Goal: Task Accomplishment & Management: Manage account settings

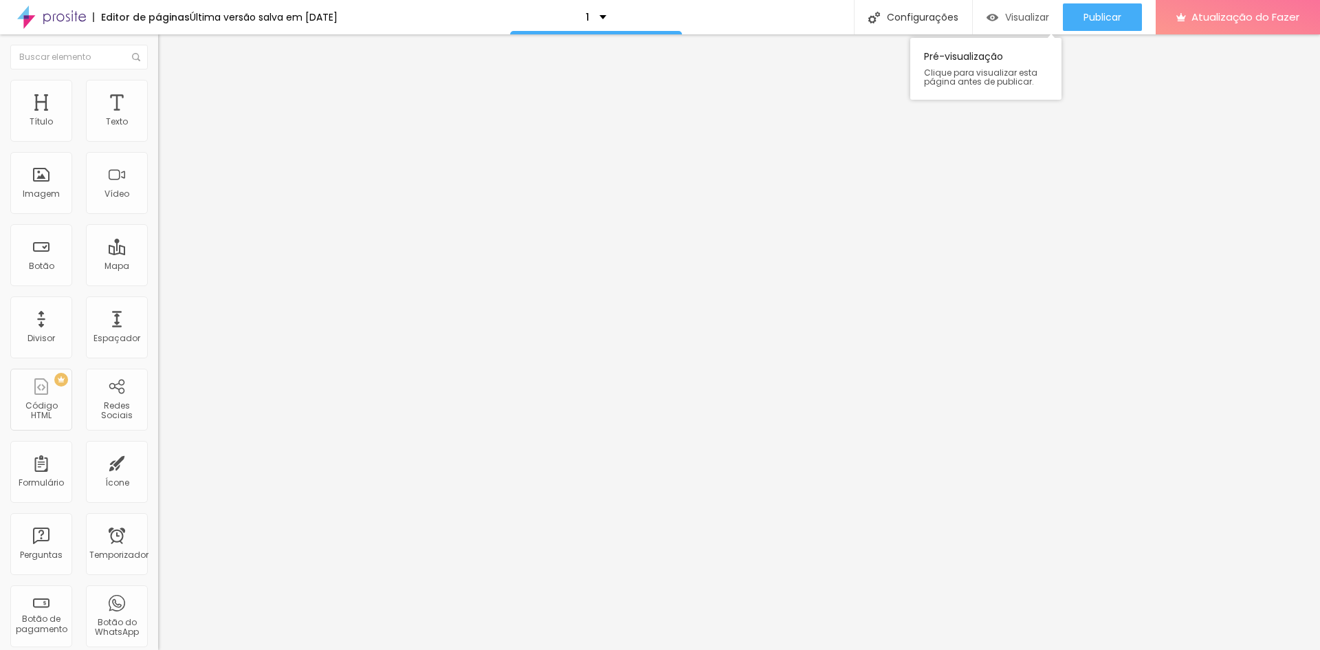
click at [1025, 18] on font "Visualizar" at bounding box center [1027, 17] width 44 height 14
click at [915, 17] on font "Configurações" at bounding box center [923, 17] width 72 height 14
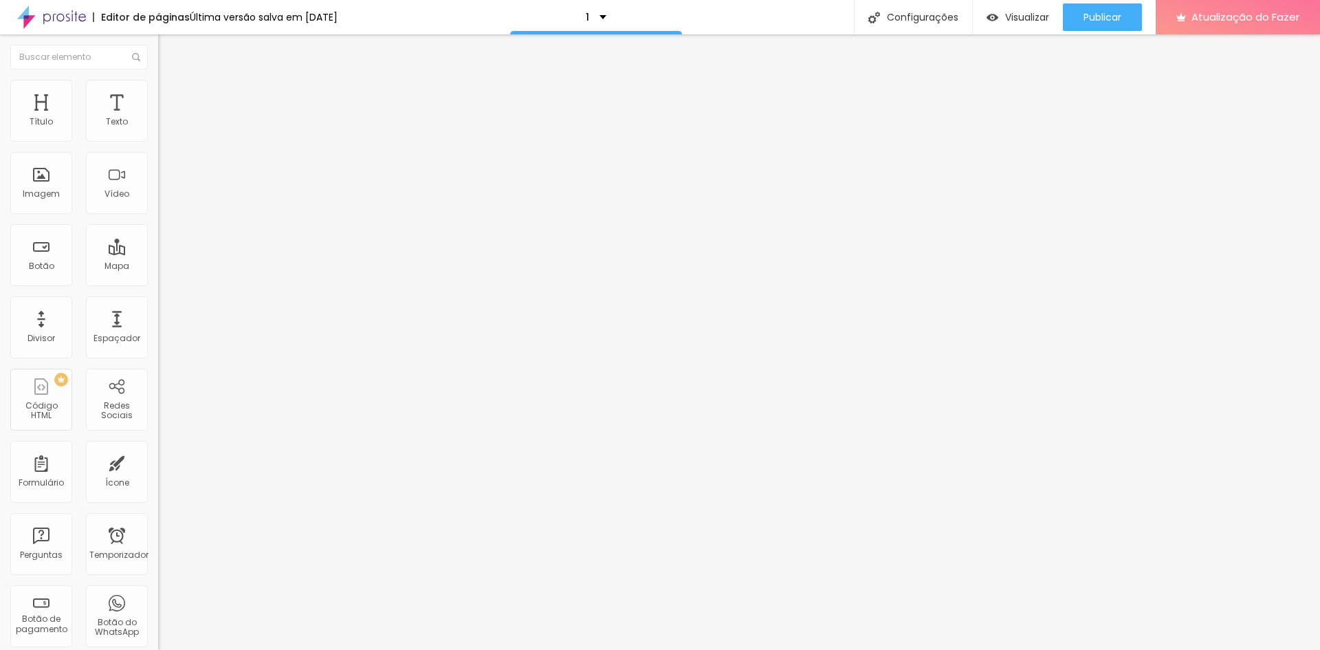
click at [1082, 19] on button "Publicar" at bounding box center [1102, 17] width 79 height 28
click at [158, 86] on img at bounding box center [164, 86] width 12 height 12
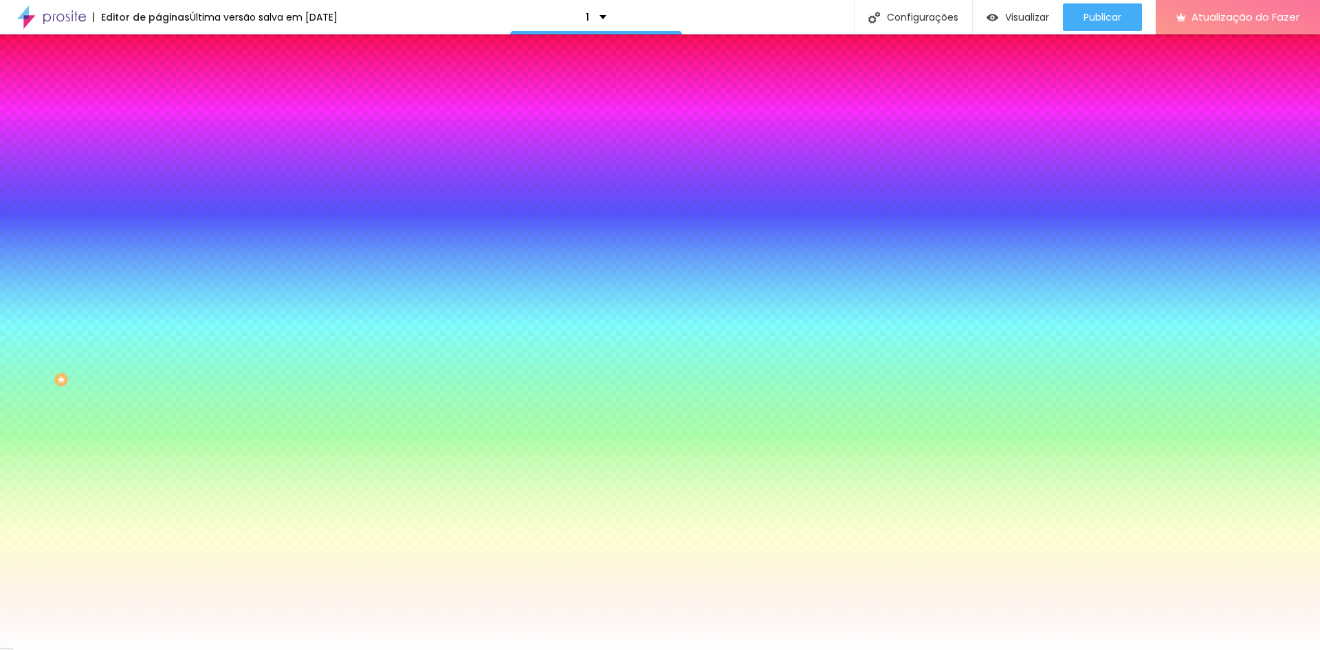
click at [158, 94] on img at bounding box center [164, 100] width 12 height 12
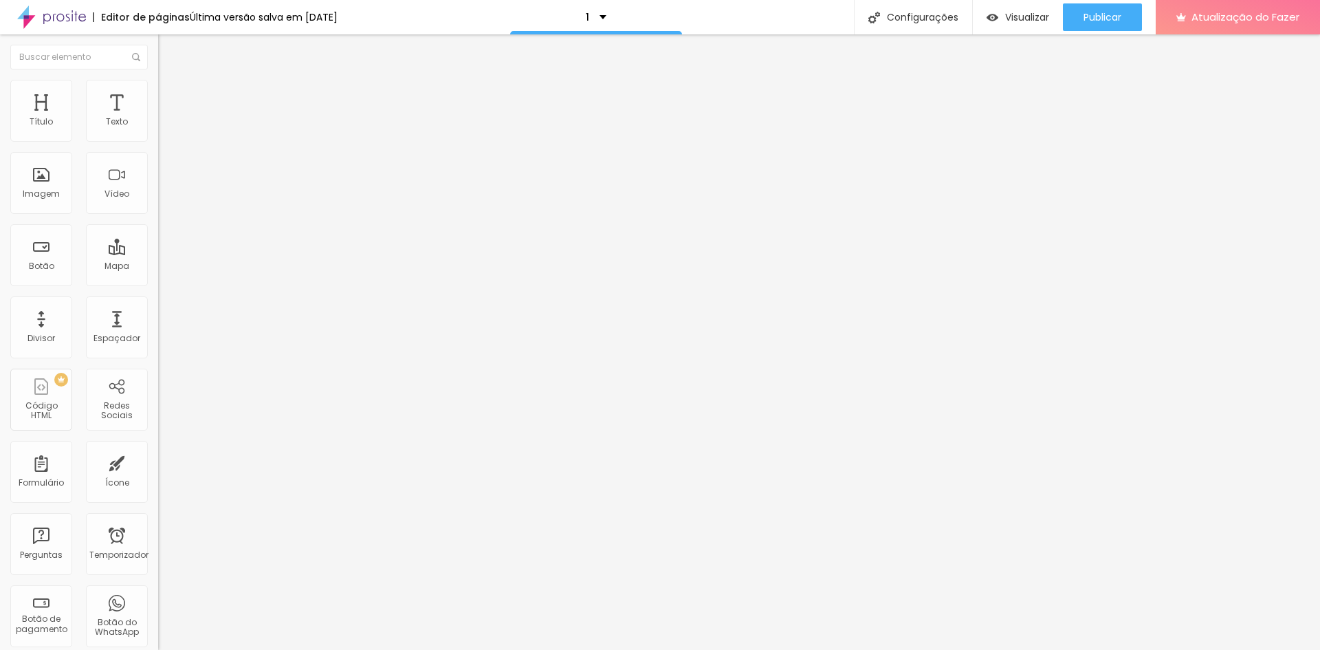
click at [158, 79] on li "Conteúdo" at bounding box center [237, 73] width 158 height 14
click at [955, 25] on div "Configurações" at bounding box center [913, 17] width 118 height 34
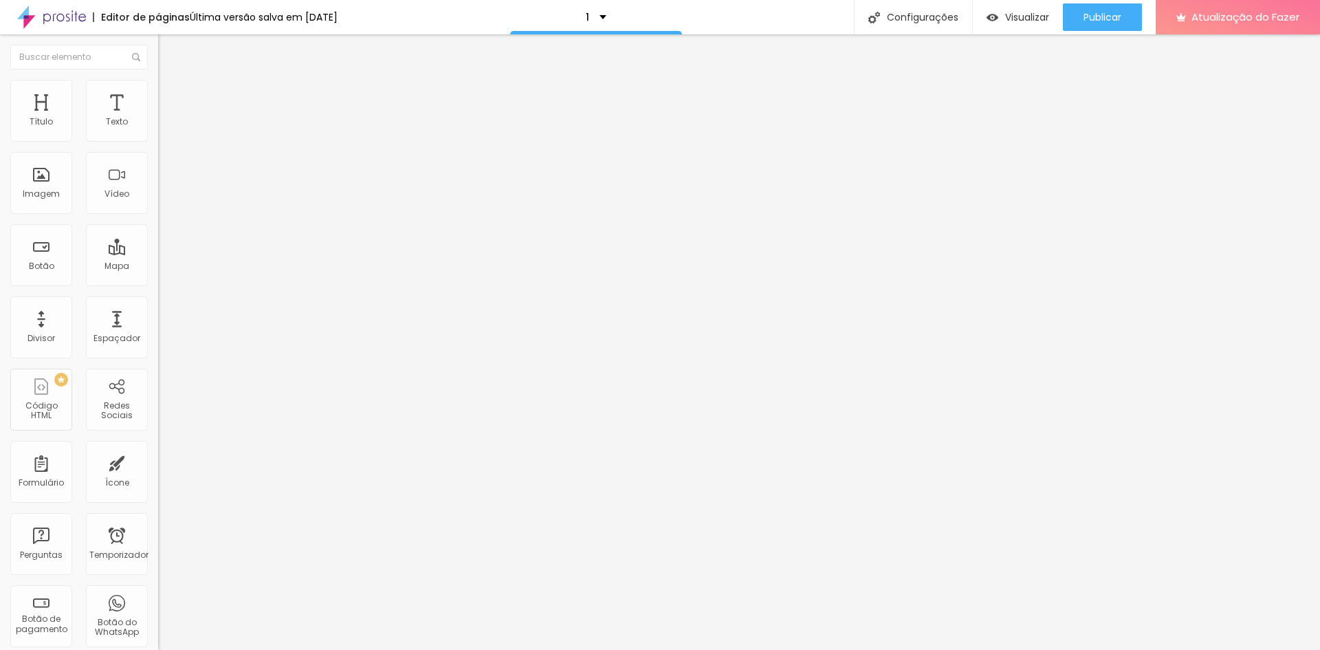
click at [606, 19] on div "1" at bounding box center [596, 17] width 21 height 10
click at [557, 60] on link "Contato" at bounding box center [534, 52] width 45 height 14
click at [626, 18] on div "Contato" at bounding box center [596, 17] width 60 height 10
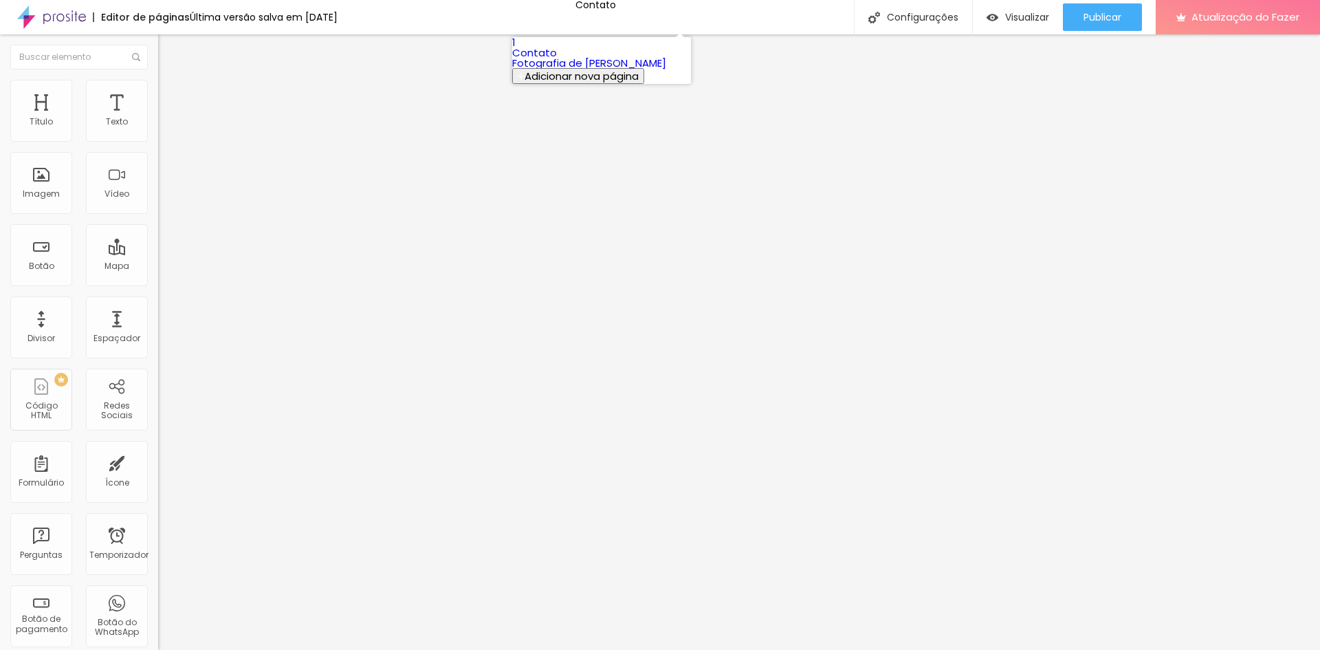
click at [615, 70] on font "Fotografia de [PERSON_NAME]" at bounding box center [589, 63] width 154 height 14
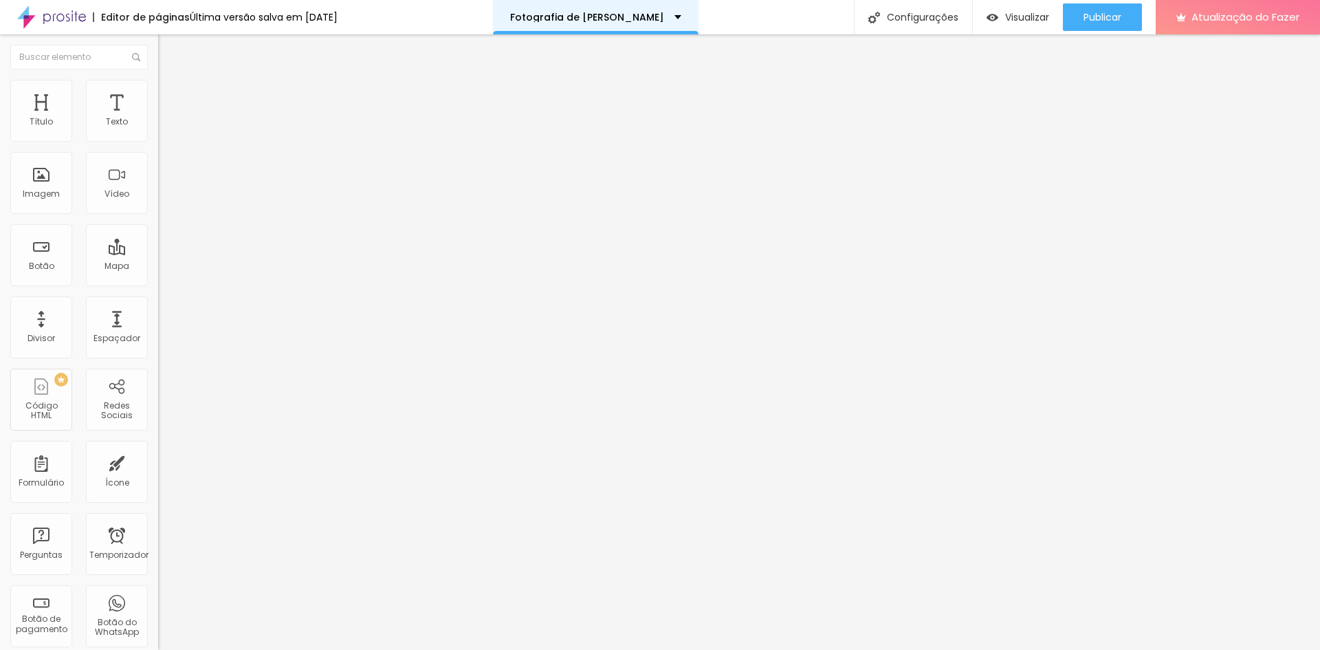
click at [677, 20] on div "Fotografia de [PERSON_NAME]" at bounding box center [595, 17] width 171 height 10
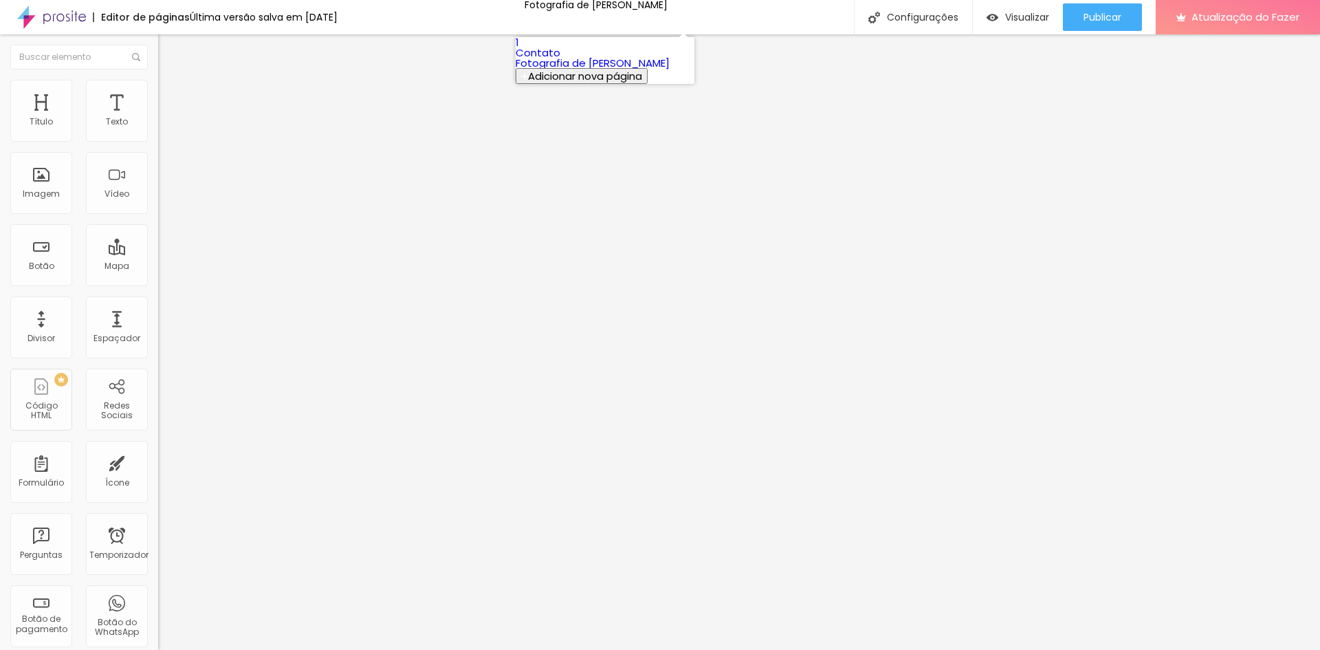
click at [519, 50] on link "1" at bounding box center [517, 42] width 3 height 14
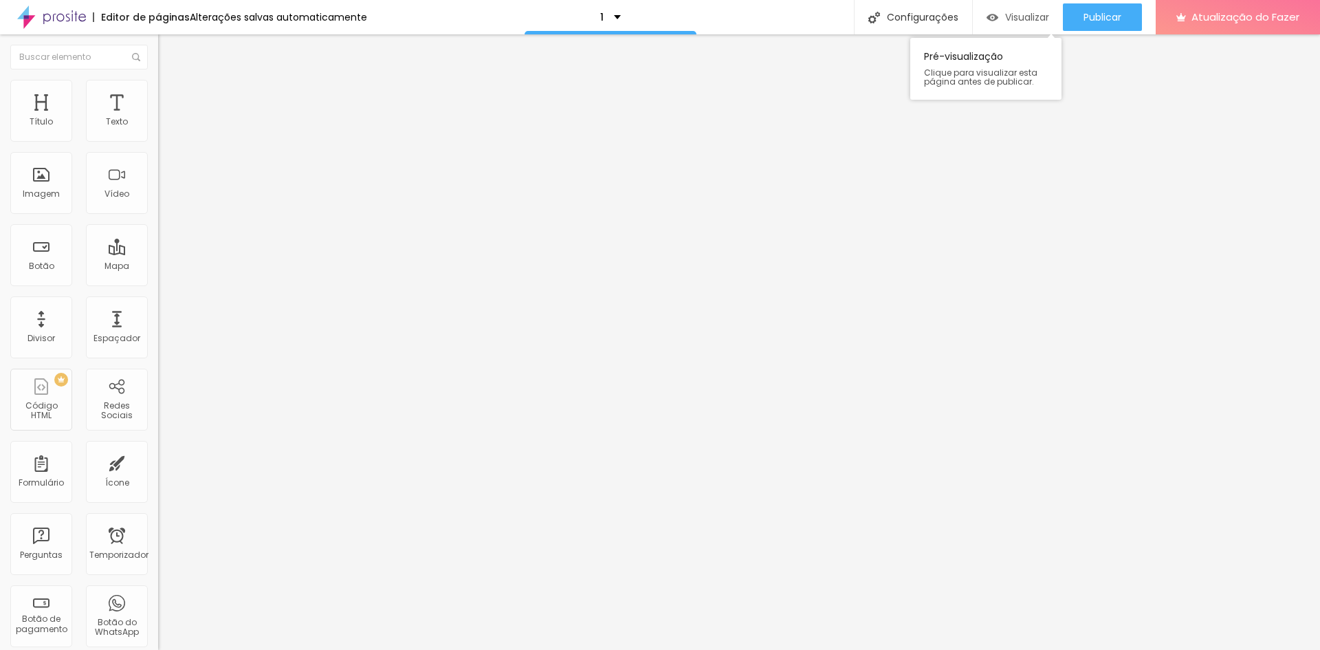
click at [1024, 18] on font "Visualizar" at bounding box center [1027, 17] width 44 height 14
